Goal: Task Accomplishment & Management: Use online tool/utility

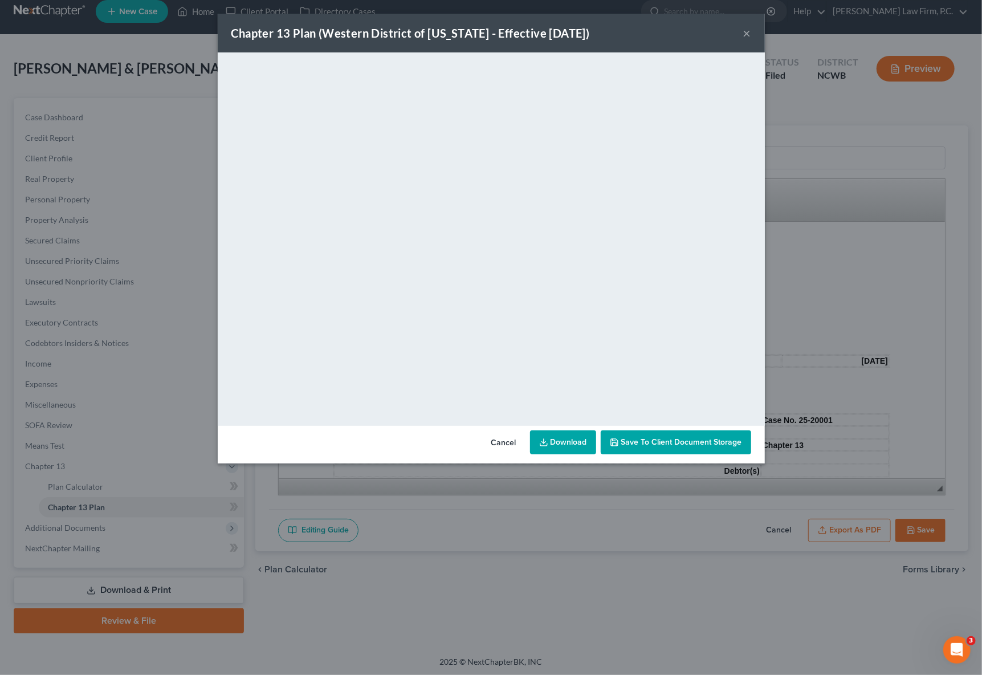
click at [746, 32] on button "×" at bounding box center [748, 33] width 8 height 14
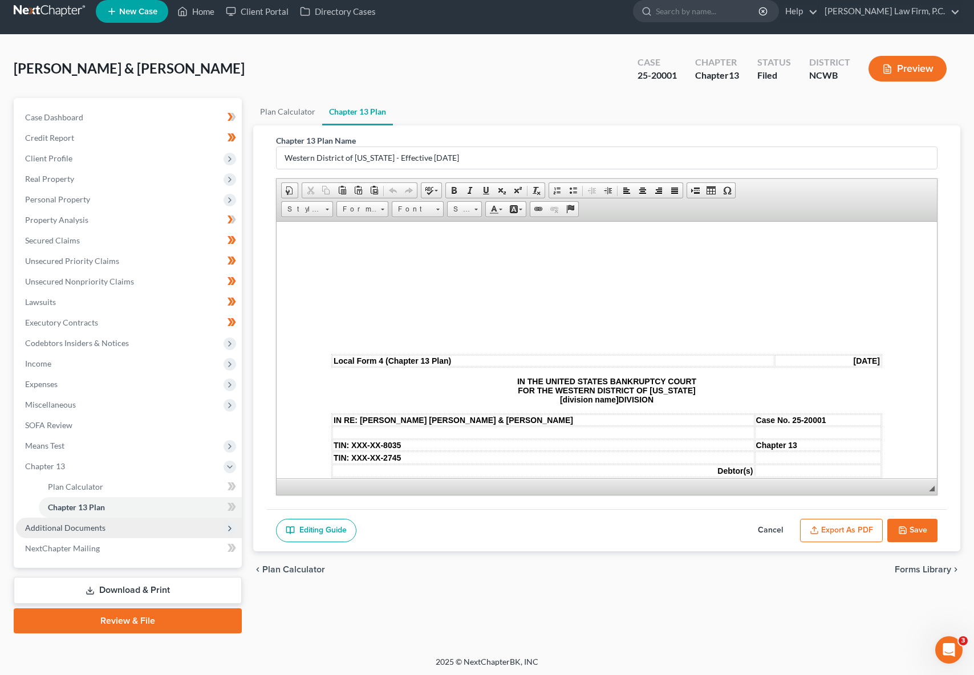
click at [50, 530] on span "Additional Documents" at bounding box center [65, 528] width 80 height 10
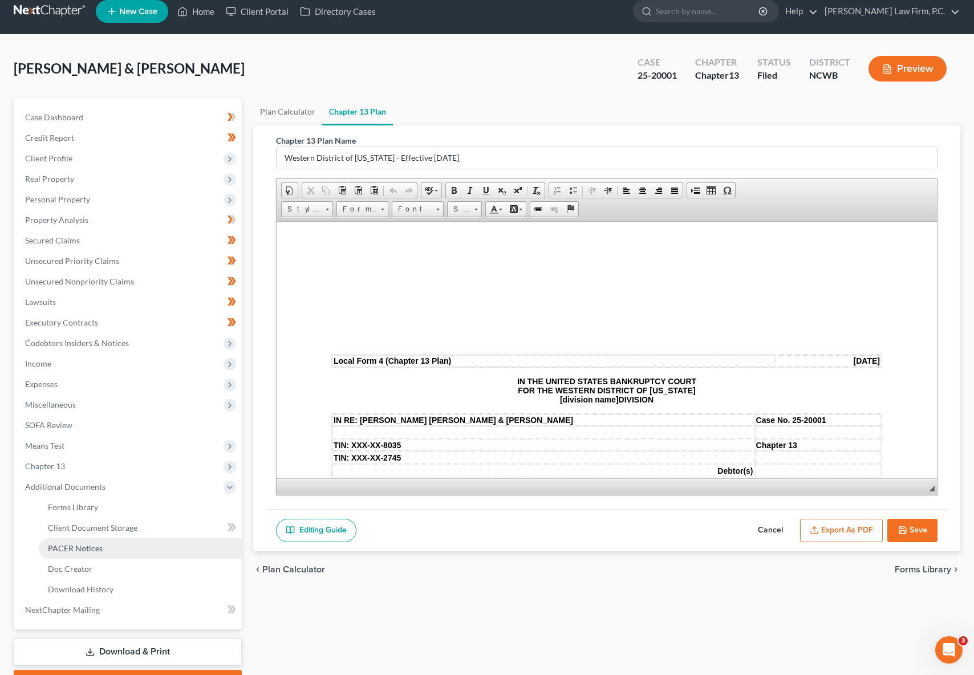
click at [72, 545] on span "PACER Notices" at bounding box center [75, 548] width 55 height 10
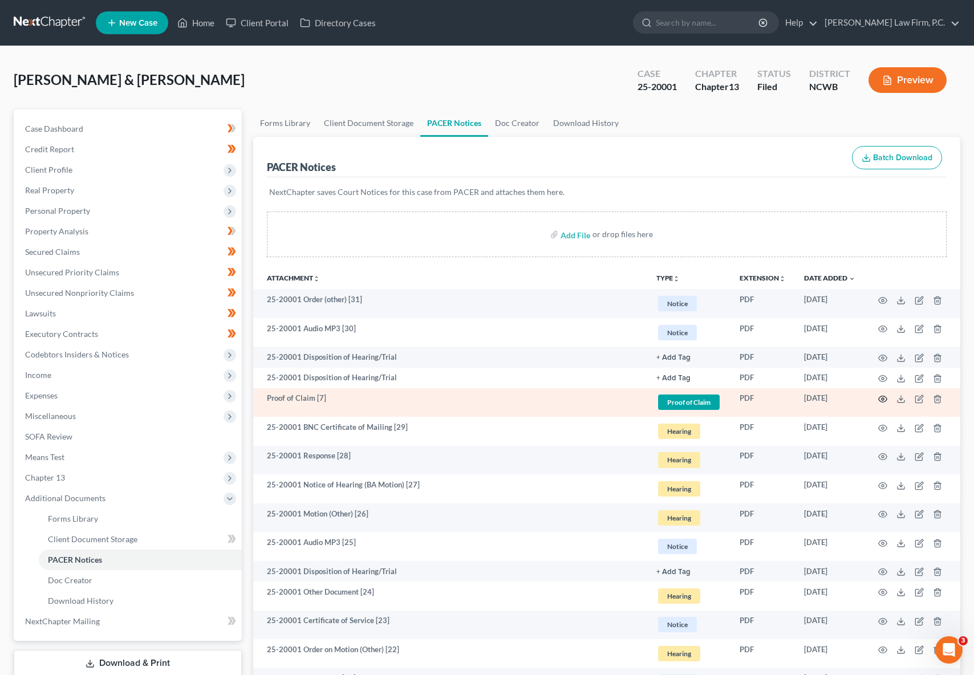
click at [885, 397] on icon "button" at bounding box center [882, 399] width 9 height 9
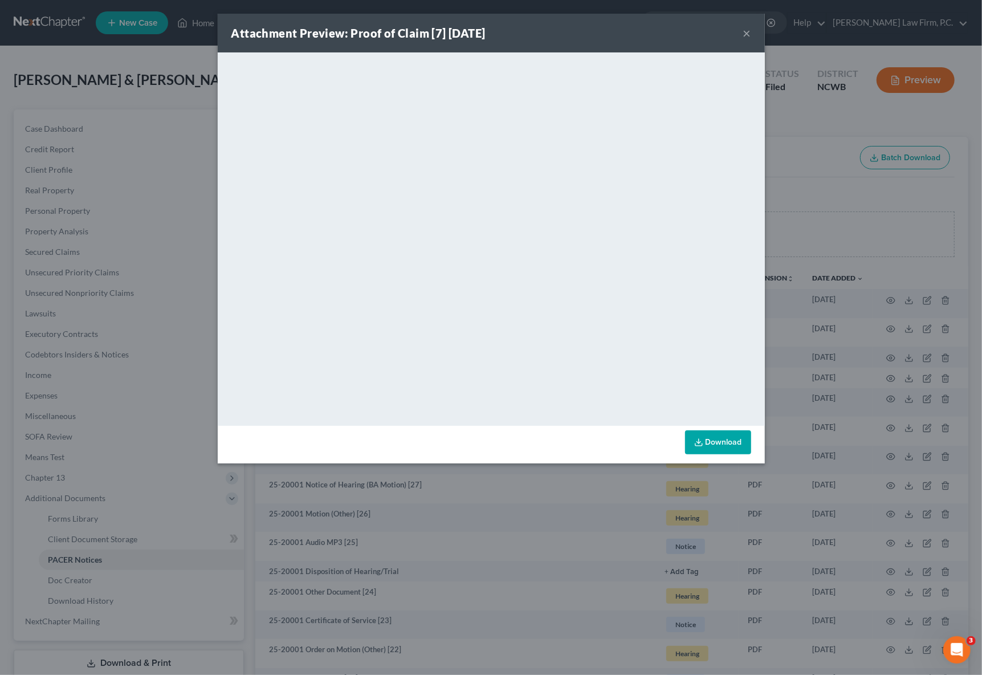
click at [728, 440] on link "Download" at bounding box center [718, 442] width 66 height 24
click at [748, 34] on button "×" at bounding box center [748, 33] width 8 height 14
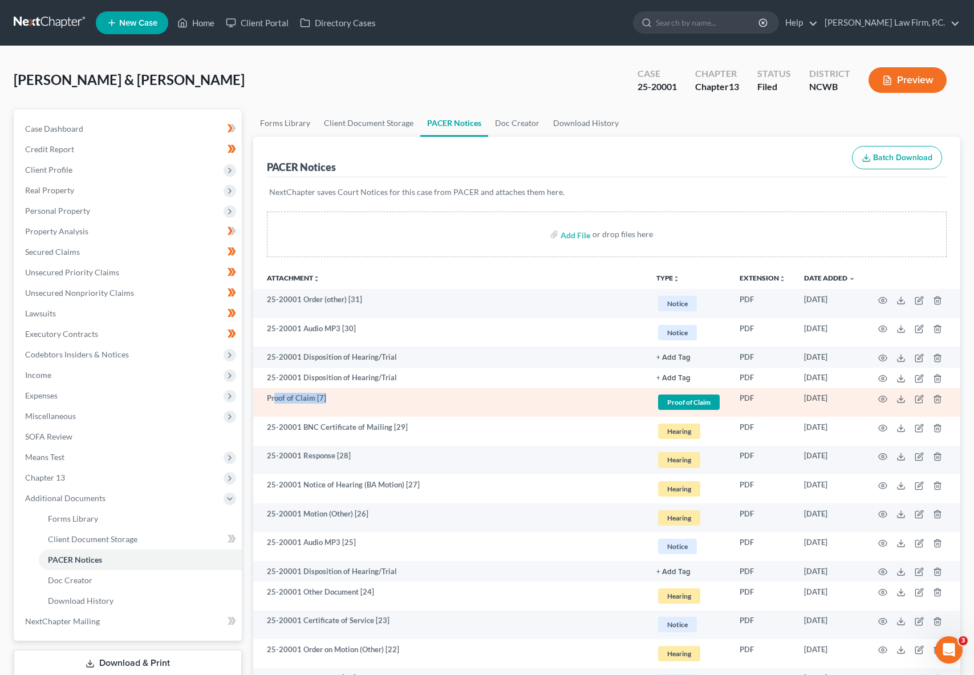
drag, startPoint x: 274, startPoint y: 395, endPoint x: 342, endPoint y: 395, distance: 67.9
click at [342, 395] on td "Proof of Claim [7]" at bounding box center [450, 402] width 394 height 29
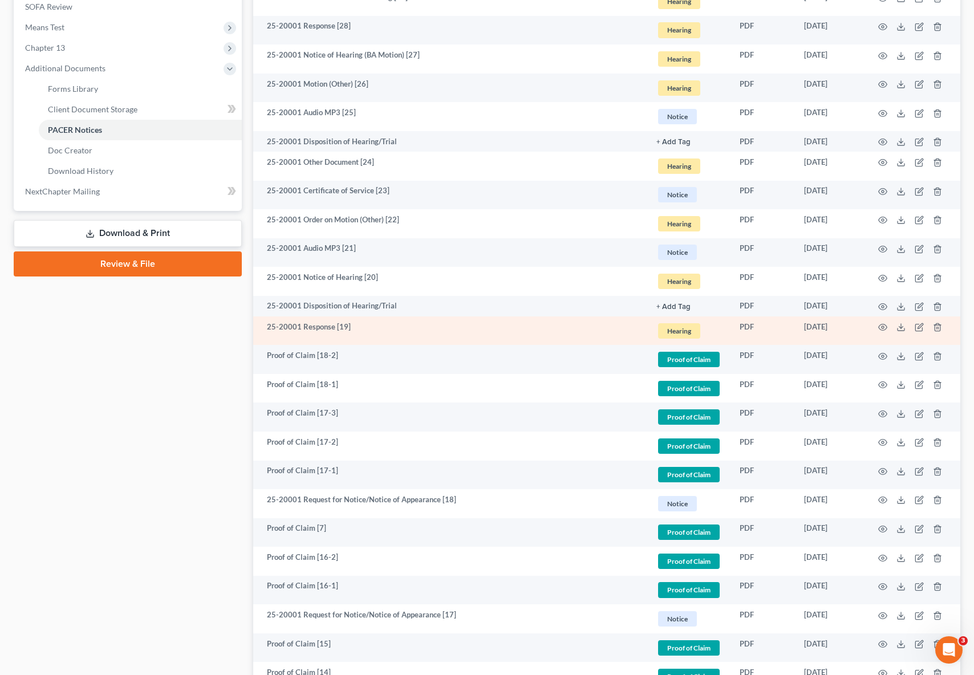
scroll to position [456, 0]
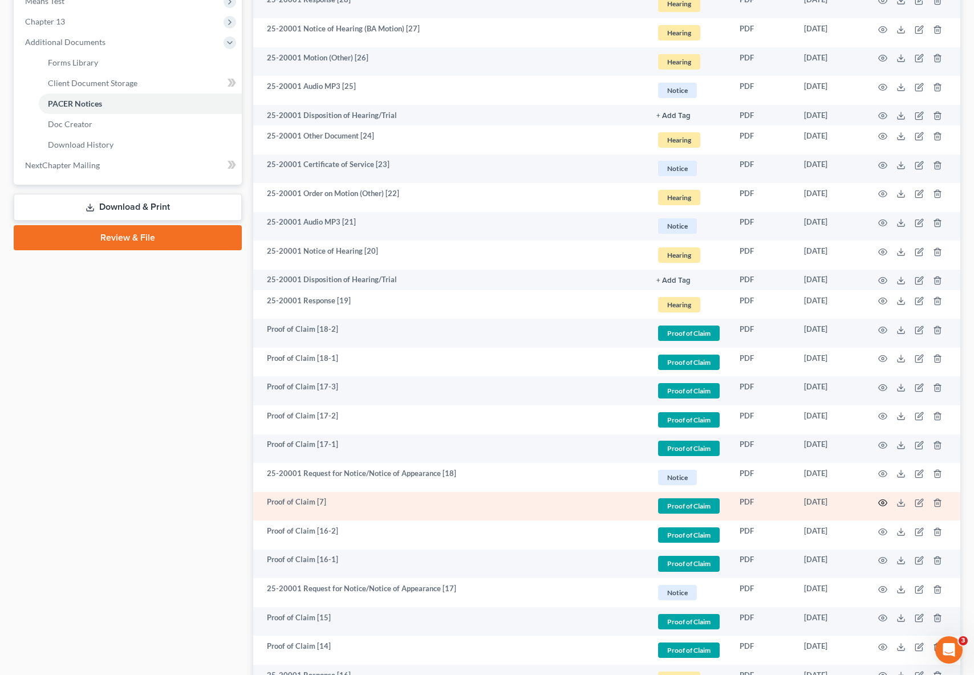
click at [884, 502] on circle "button" at bounding box center [883, 503] width 2 height 2
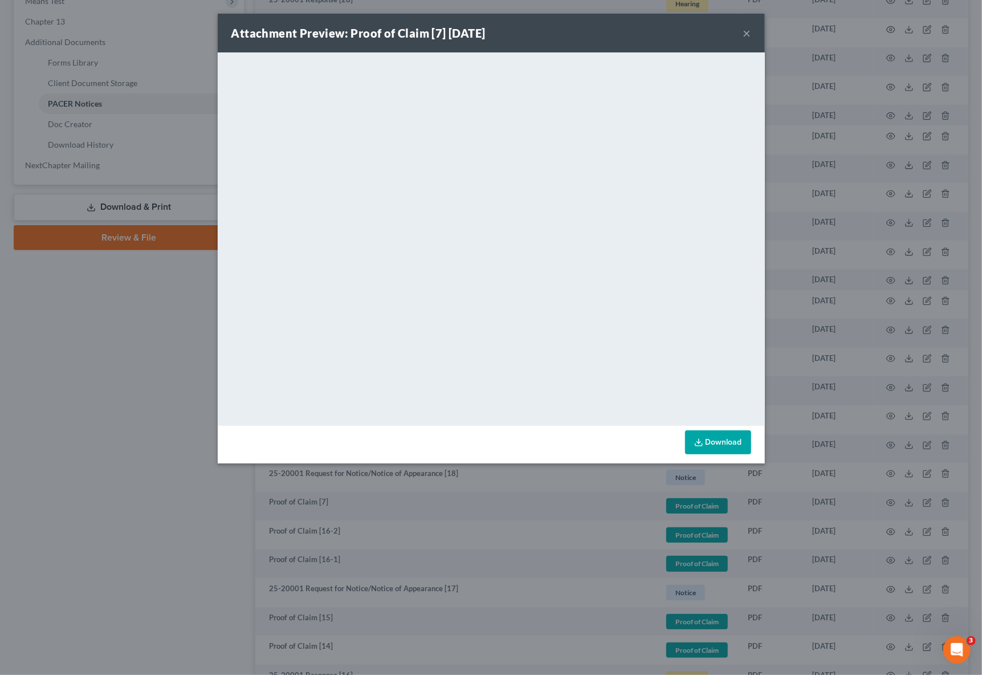
click at [70, 367] on div "Attachment Preview: Proof of Claim [7] 05/05/2025 × <object ng-attr-data='https…" at bounding box center [491, 337] width 982 height 675
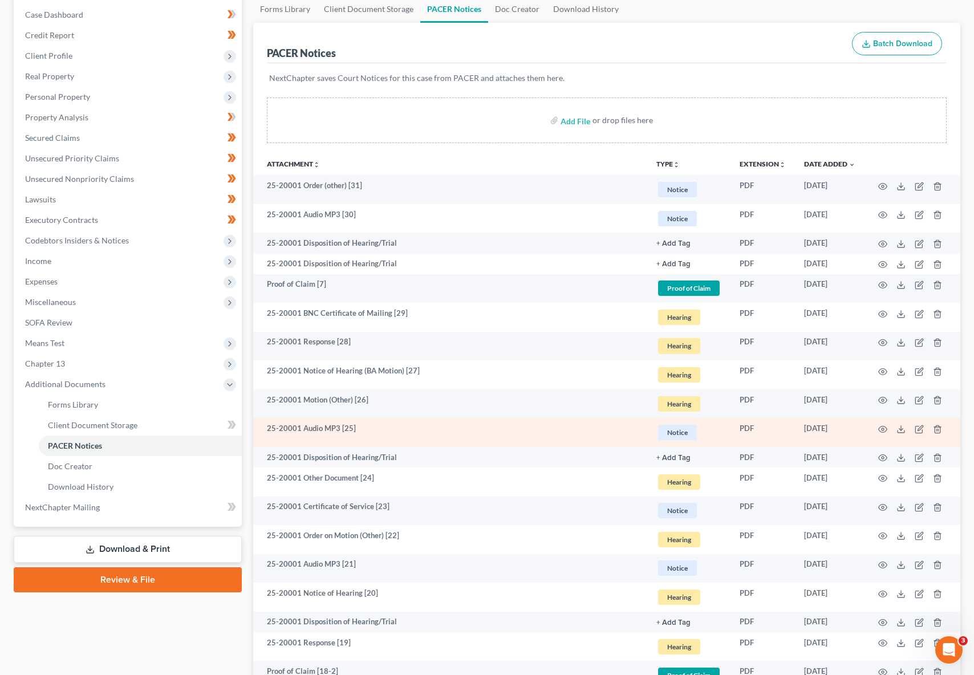
scroll to position [114, 0]
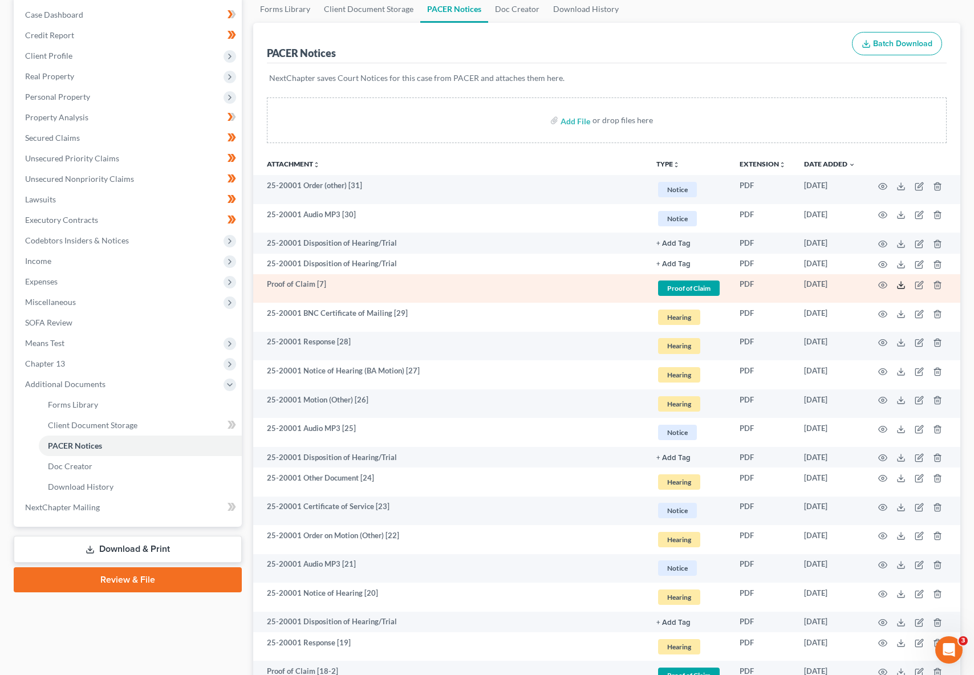
click at [902, 285] on polyline at bounding box center [901, 286] width 4 height 2
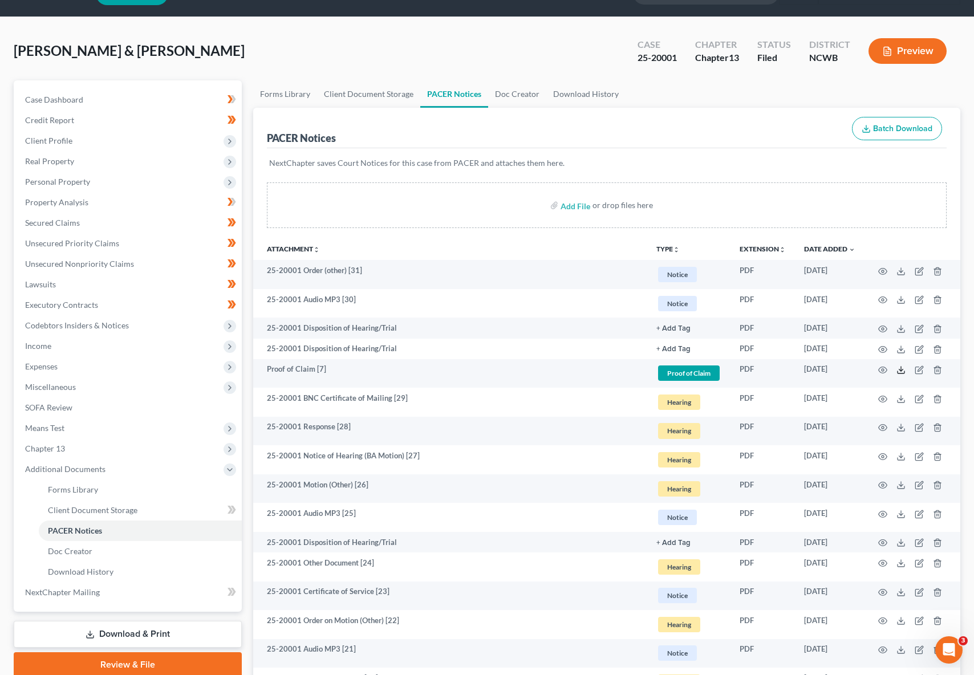
scroll to position [0, 0]
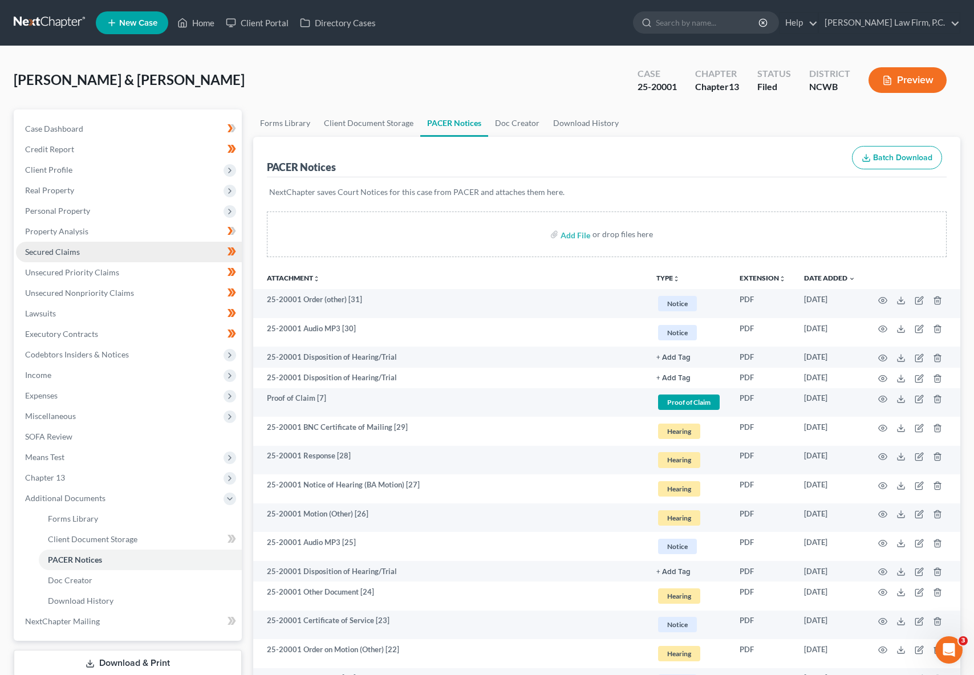
click at [46, 249] on span "Secured Claims" at bounding box center [52, 252] width 55 height 10
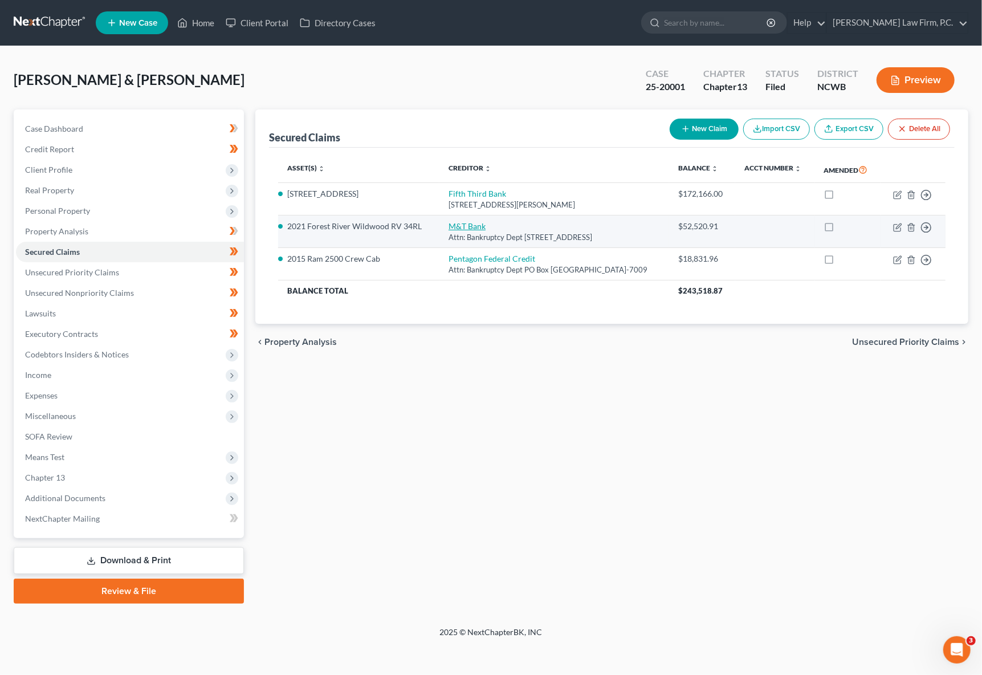
click at [464, 228] on link "M&T Bank" at bounding box center [467, 226] width 37 height 10
select select "7"
select select "4"
select select "0"
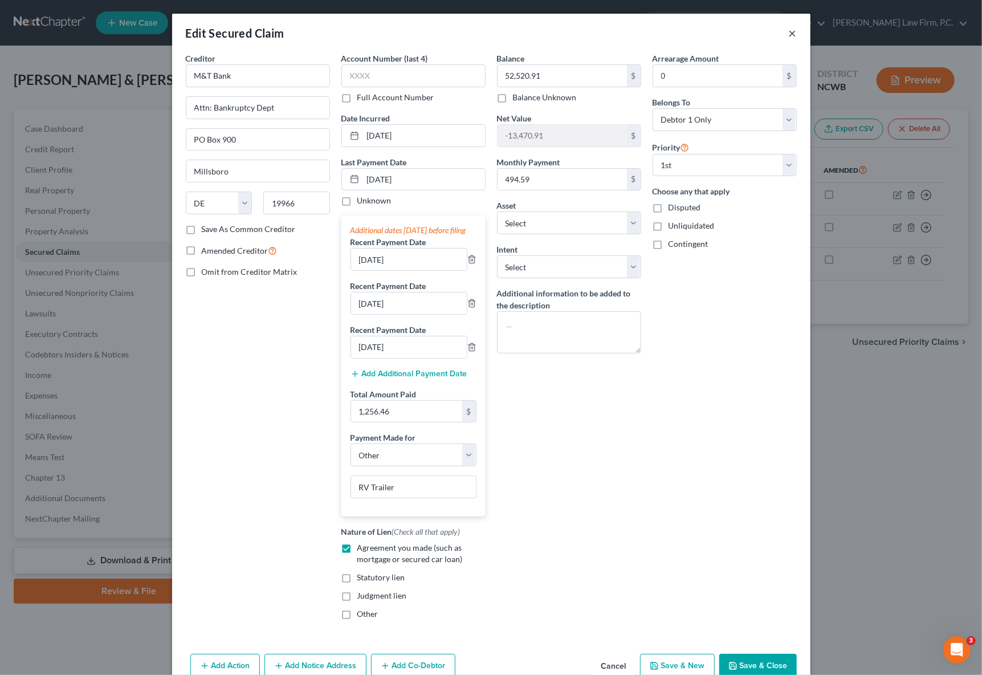
click at [790, 36] on button "×" at bounding box center [793, 33] width 8 height 14
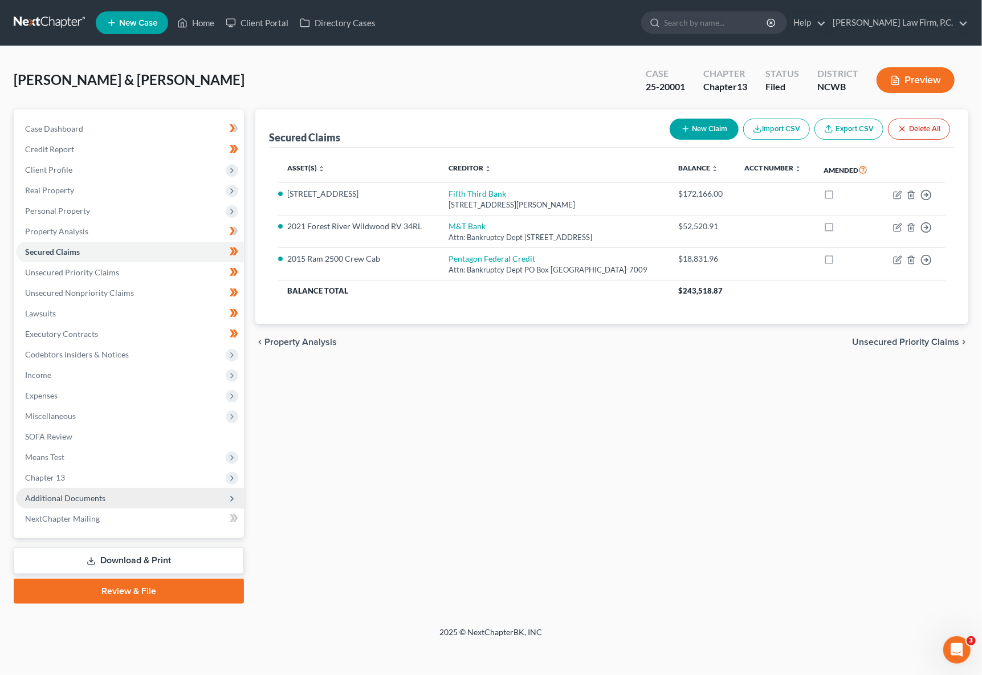
click at [64, 497] on span "Additional Documents" at bounding box center [65, 498] width 80 height 10
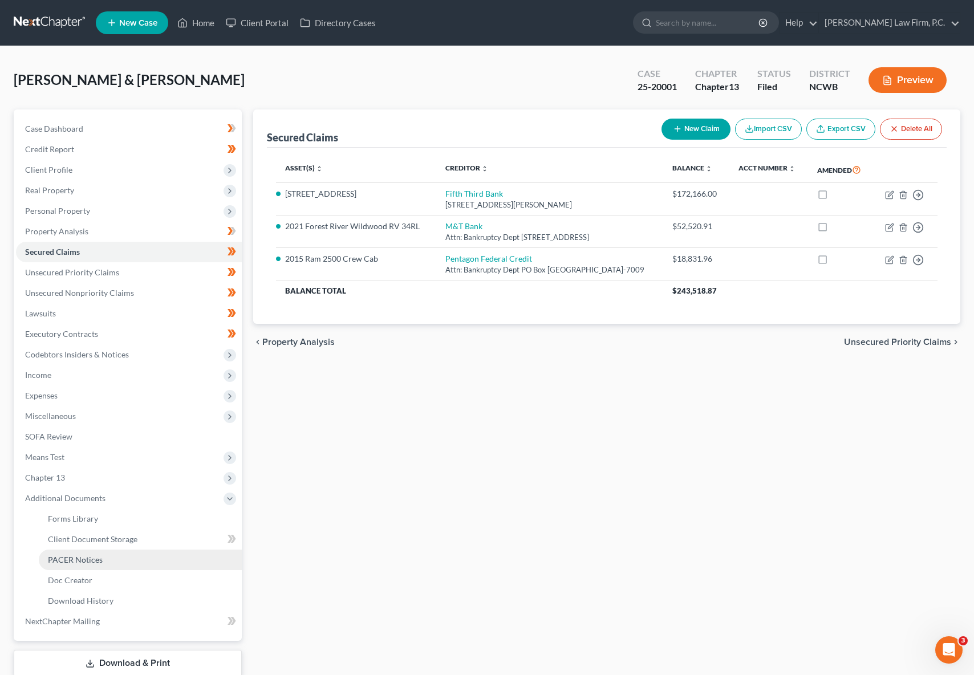
click at [61, 556] on span "PACER Notices" at bounding box center [75, 560] width 55 height 10
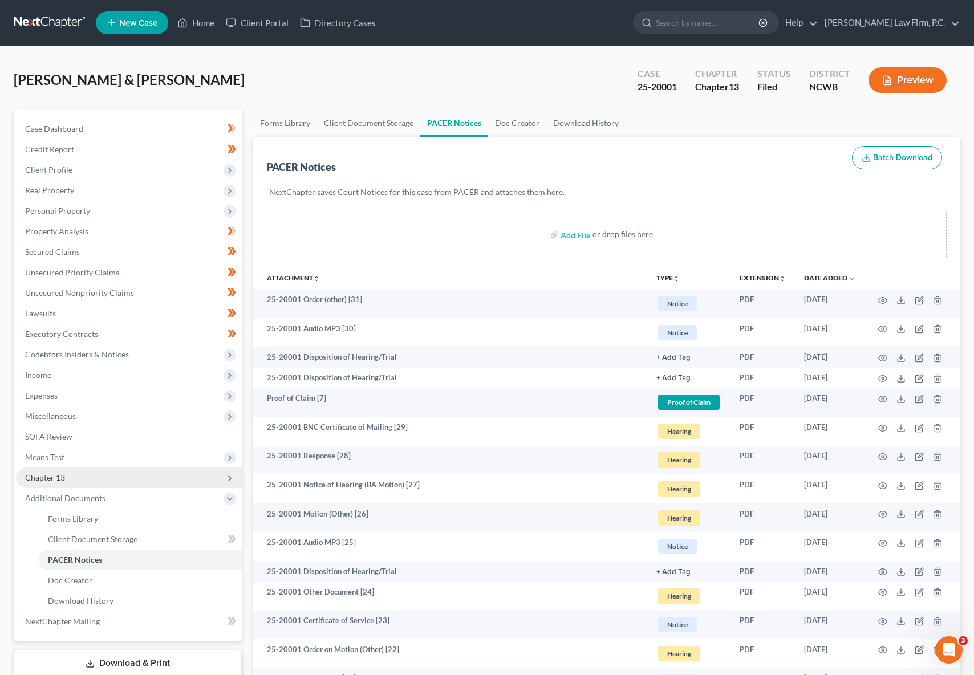
click at [39, 470] on span "Chapter 13" at bounding box center [129, 478] width 226 height 21
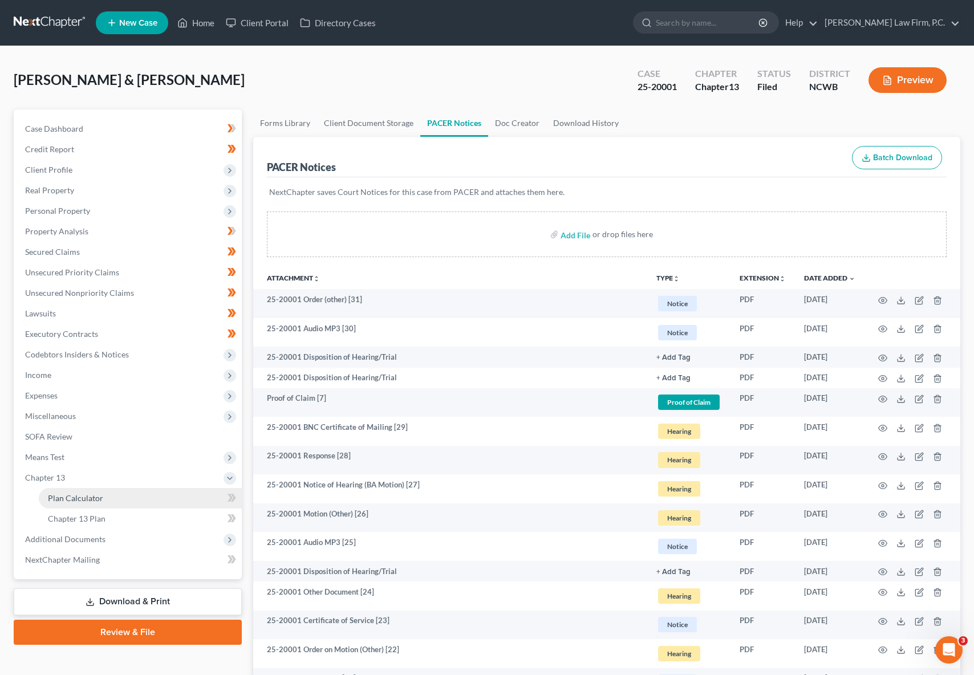
click at [58, 494] on span "Plan Calculator" at bounding box center [75, 498] width 55 height 10
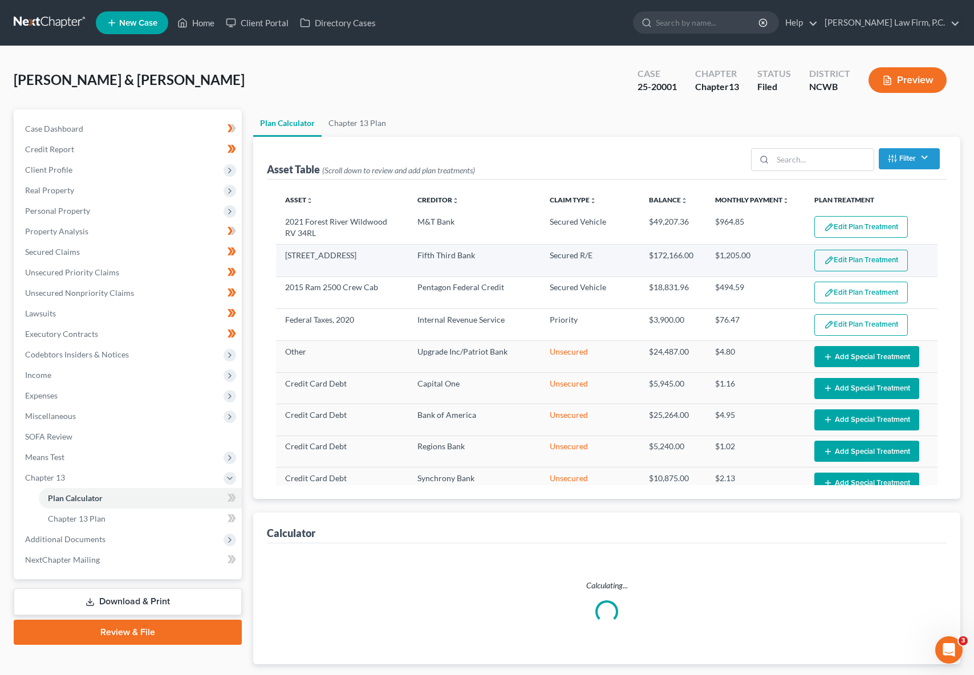
select select "50"
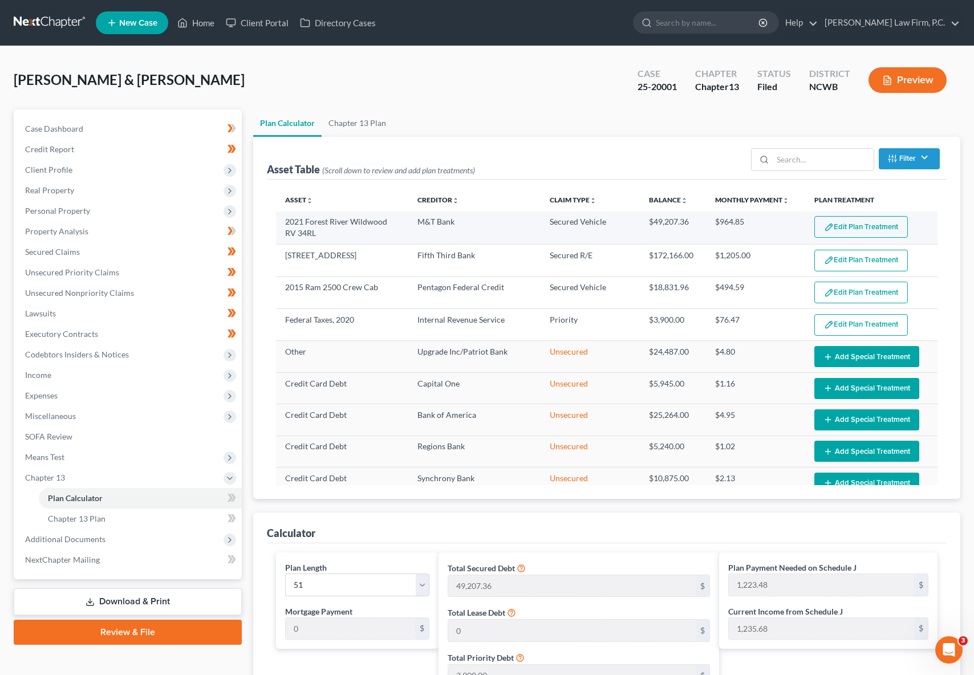
click at [864, 226] on button "Edit Plan Treatment" at bounding box center [861, 227] width 94 height 22
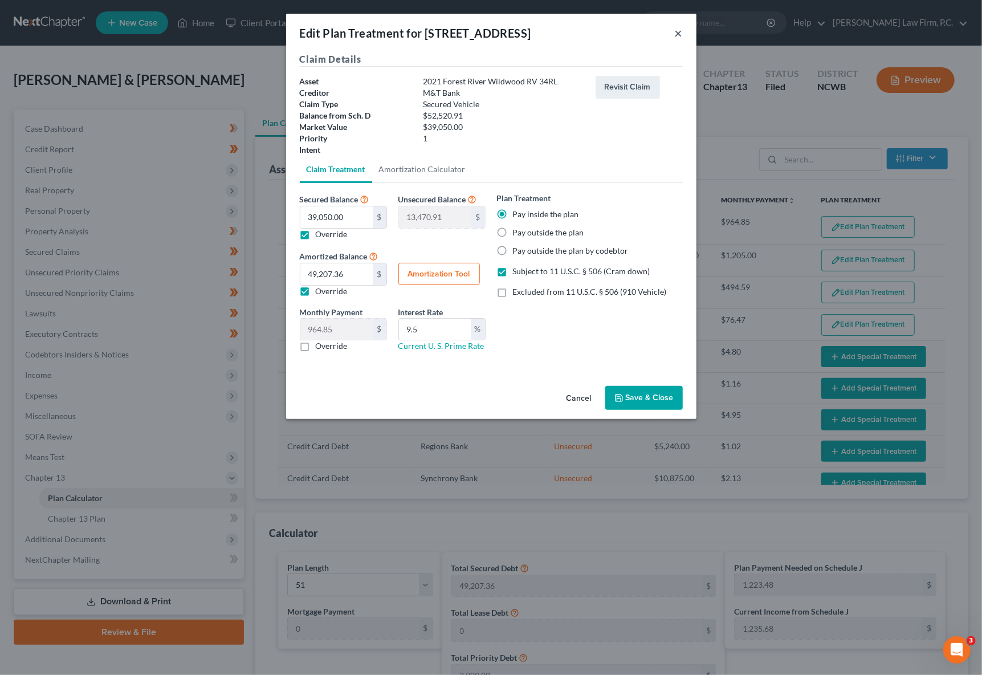
click at [680, 31] on button "×" at bounding box center [679, 33] width 8 height 14
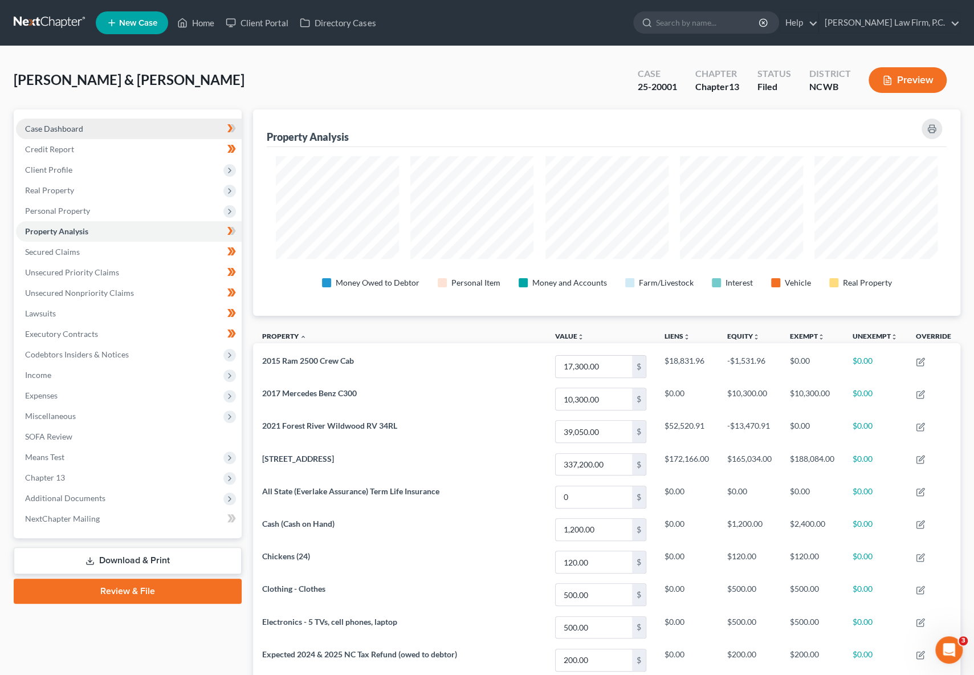
click at [42, 131] on span "Case Dashboard" at bounding box center [54, 129] width 58 height 10
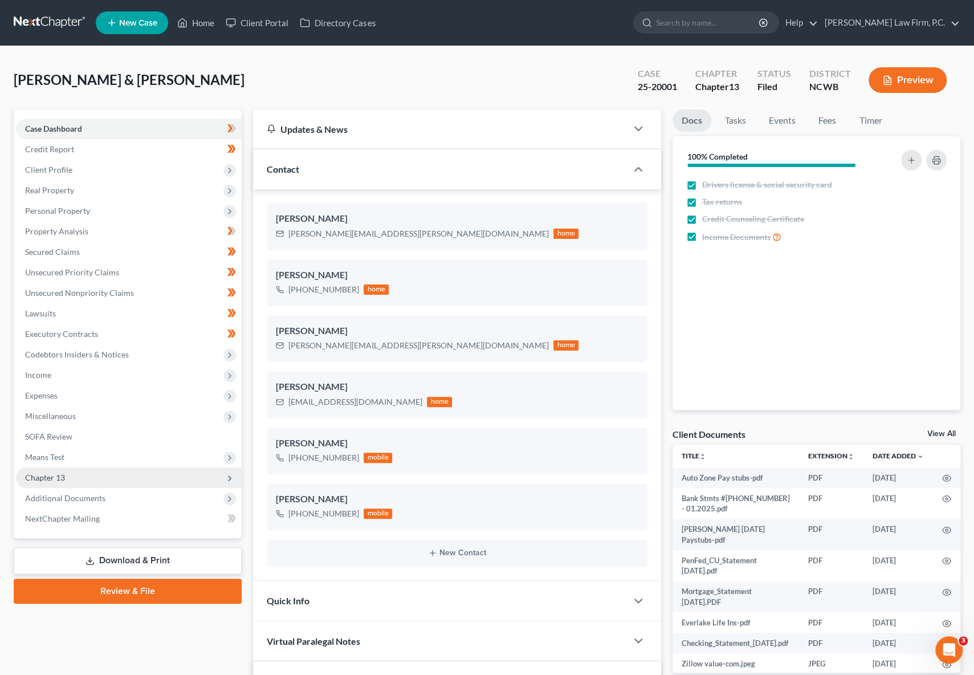
click at [42, 475] on span "Chapter 13" at bounding box center [45, 478] width 40 height 10
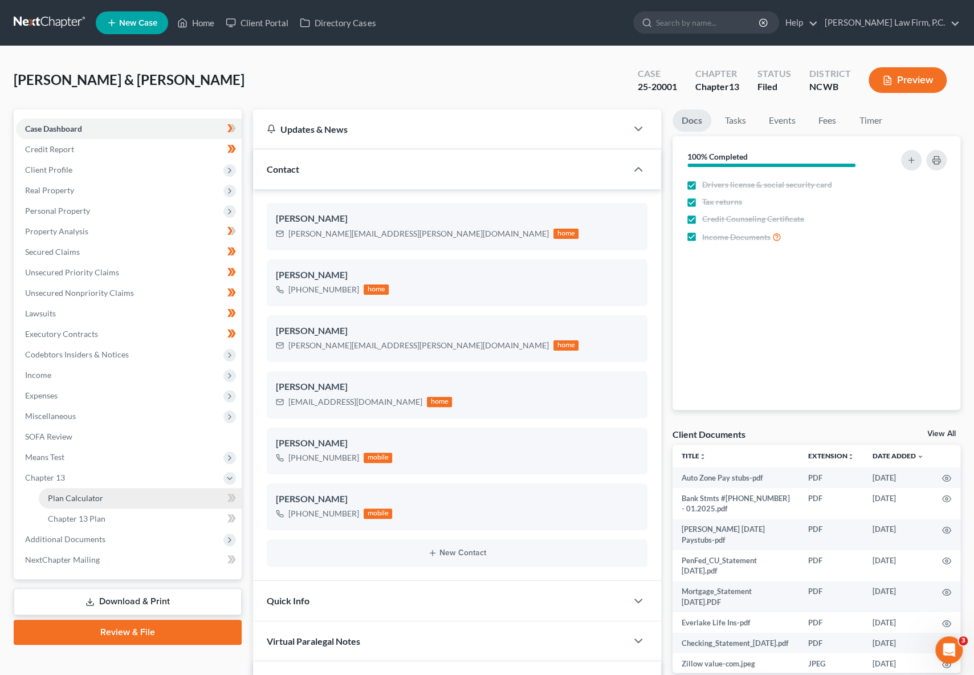
click at [80, 495] on span "Plan Calculator" at bounding box center [75, 498] width 55 height 10
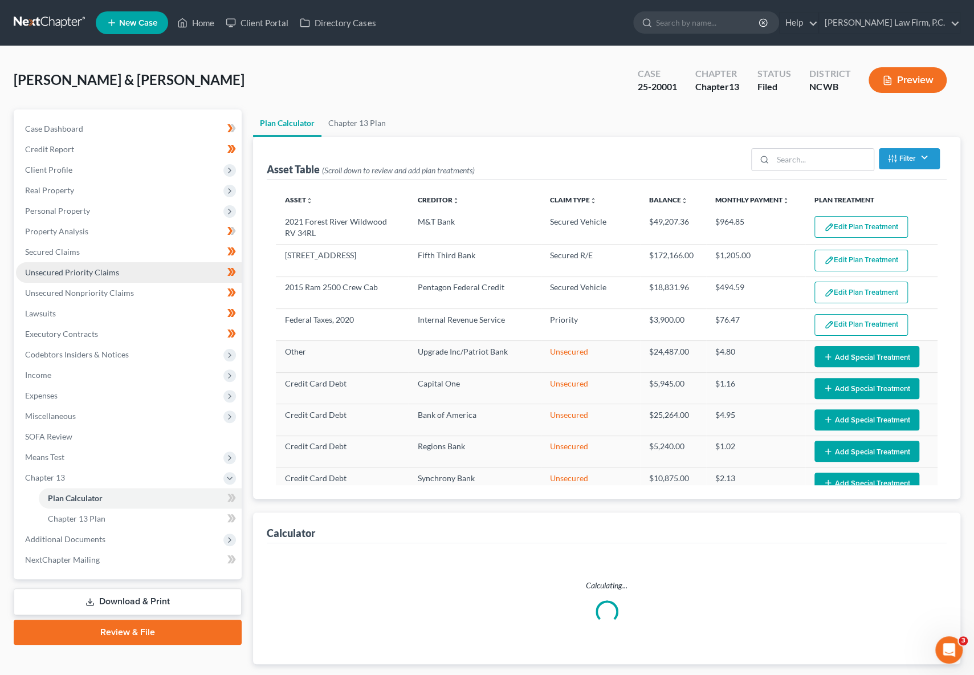
select select "50"
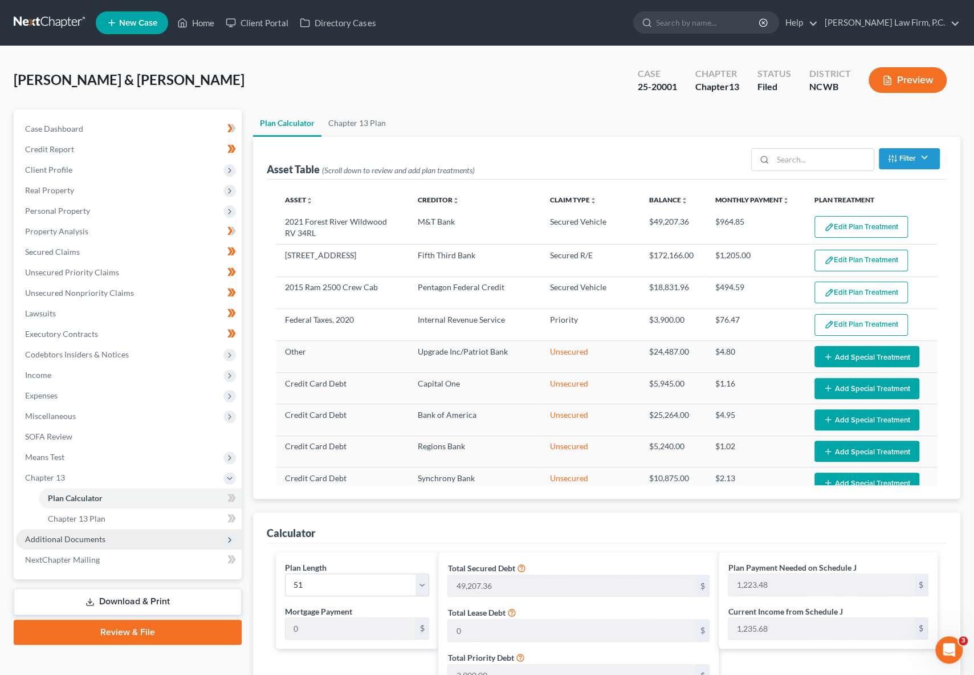
click at [50, 539] on span "Additional Documents" at bounding box center [65, 539] width 80 height 10
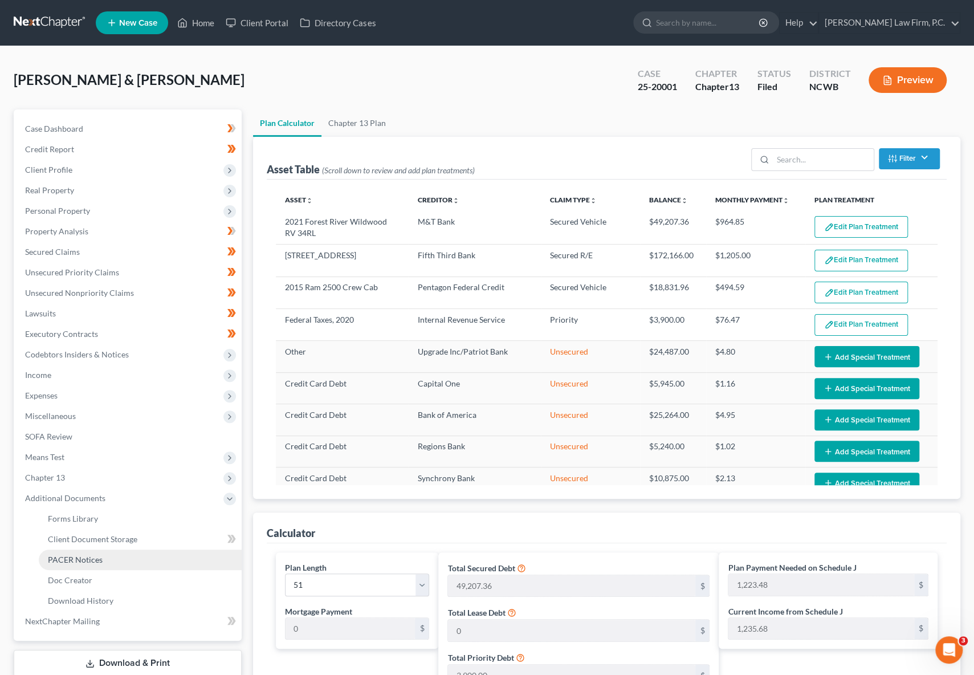
click at [64, 559] on span "PACER Notices" at bounding box center [75, 560] width 55 height 10
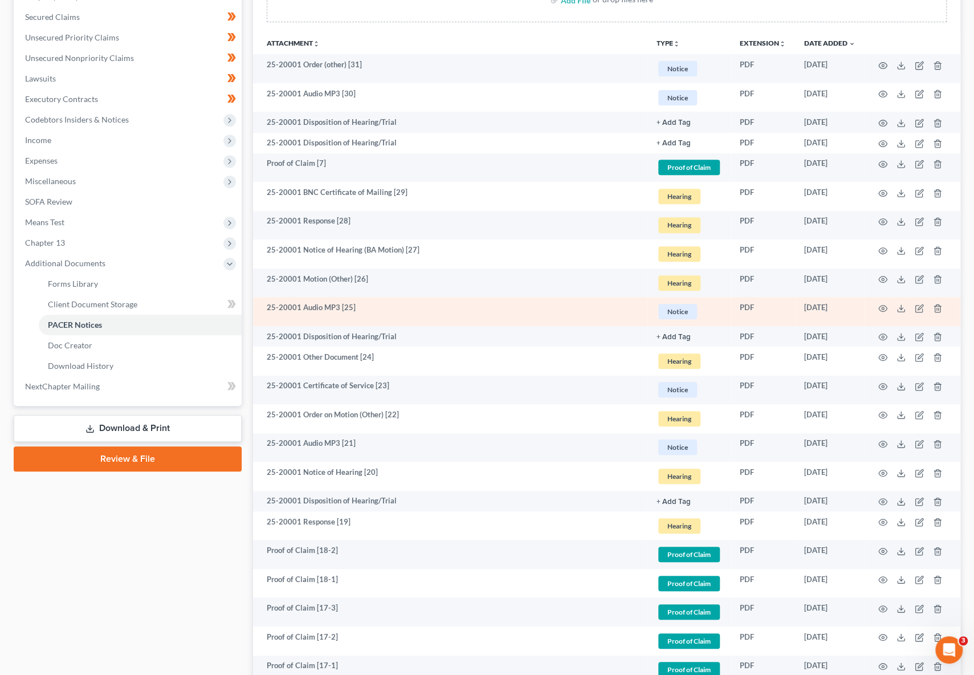
scroll to position [456, 0]
